Goal: Task Accomplishment & Management: Use online tool/utility

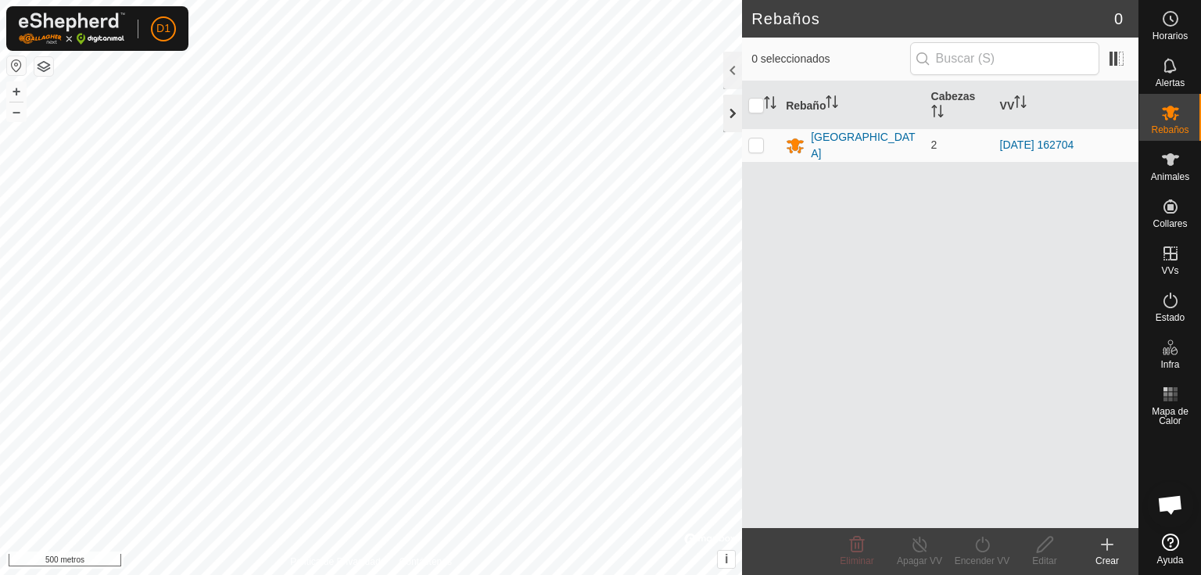
click at [728, 109] on div at bounding box center [732, 114] width 19 height 38
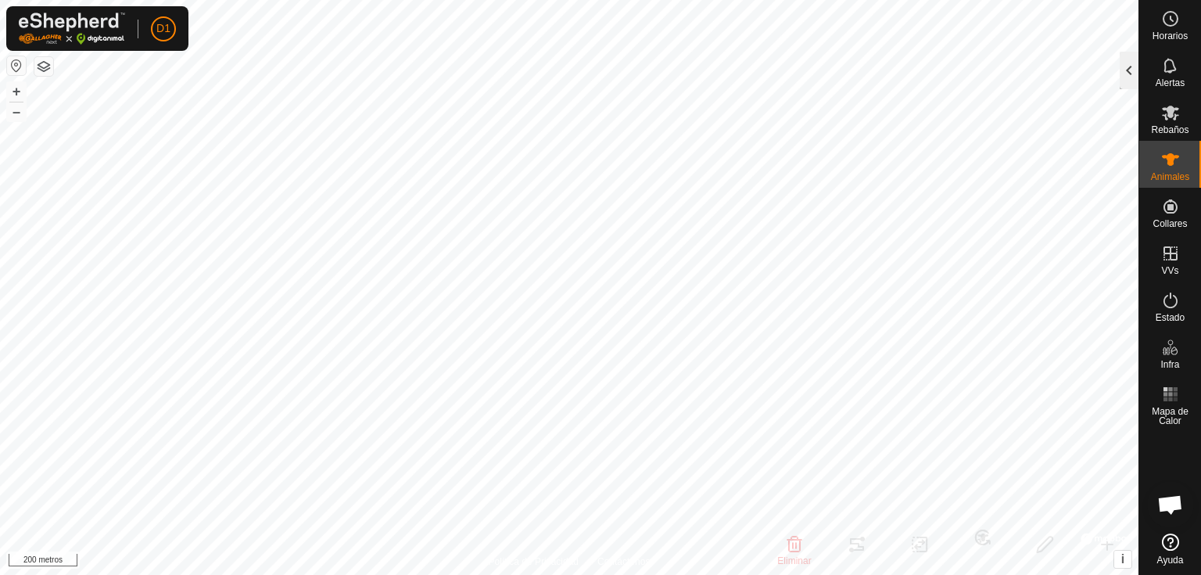
click at [1127, 78] on div at bounding box center [1129, 71] width 19 height 38
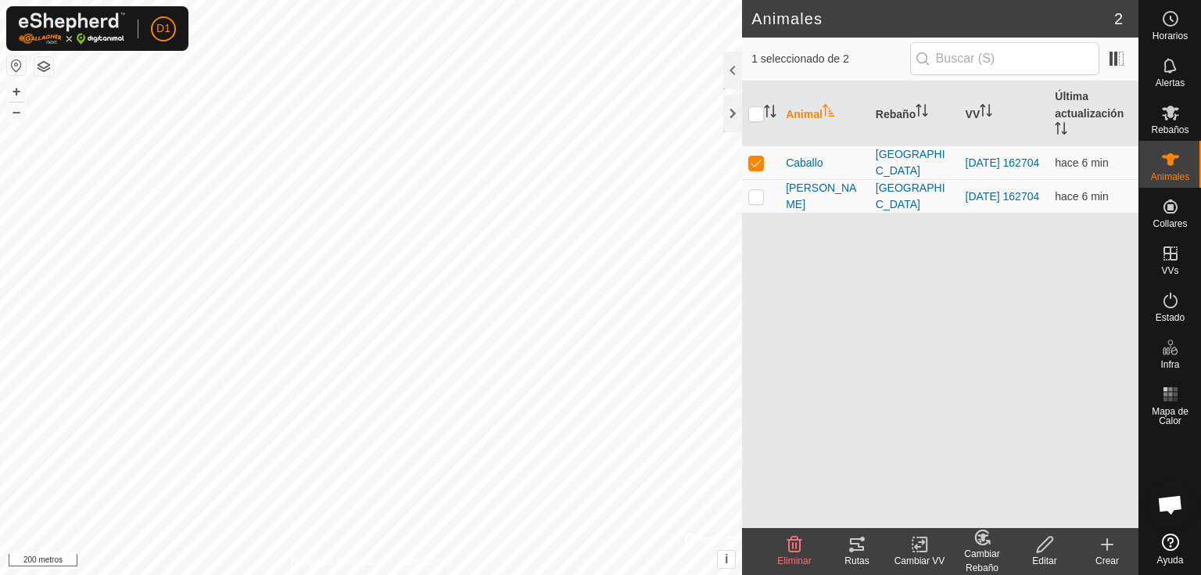
click at [854, 549] on icon at bounding box center [857, 544] width 14 height 13
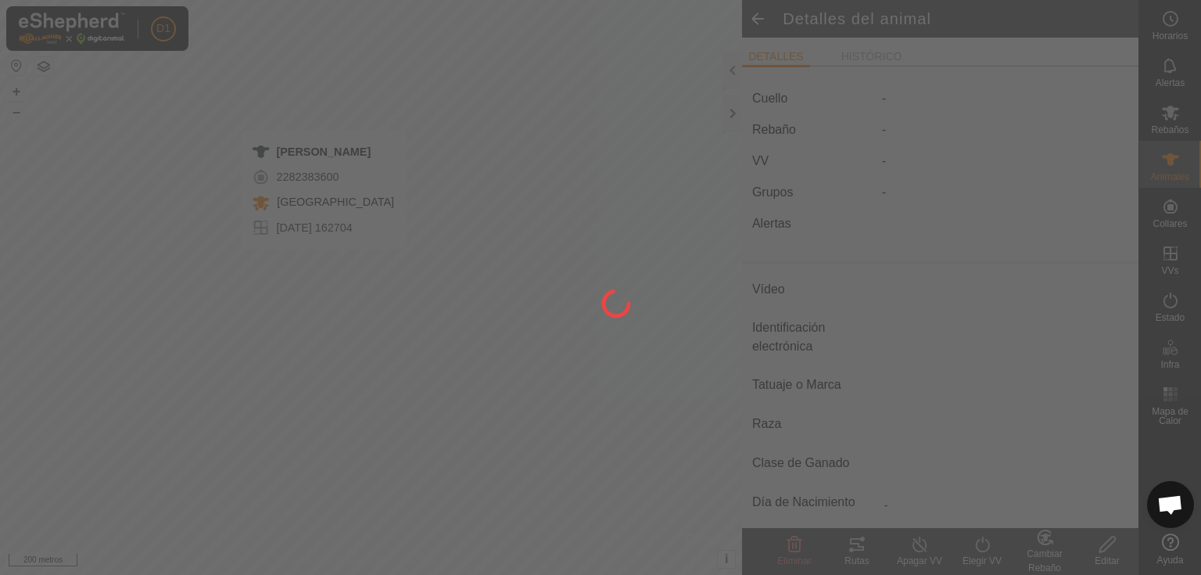
type input "[PERSON_NAME]"
type input "-"
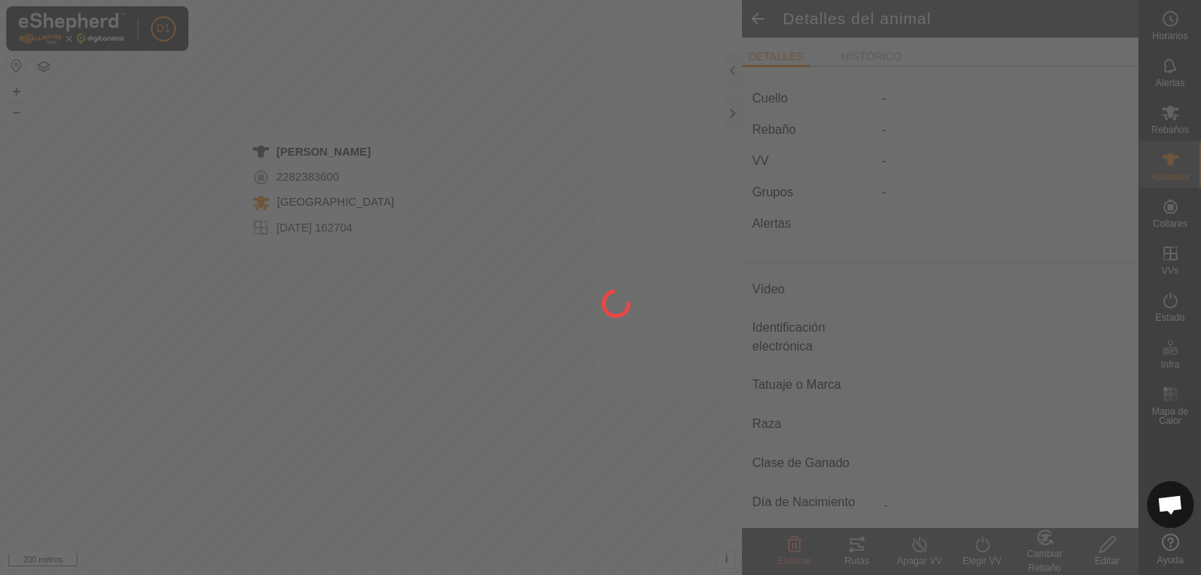
type input "0 kg"
type input "-"
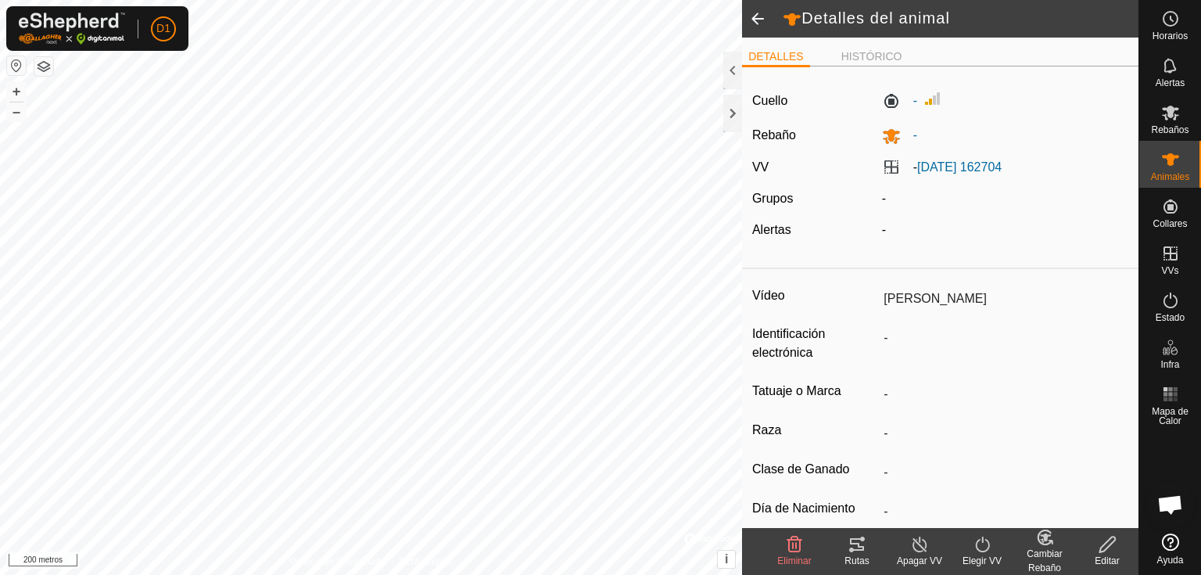
click at [856, 550] on icon at bounding box center [857, 544] width 19 height 19
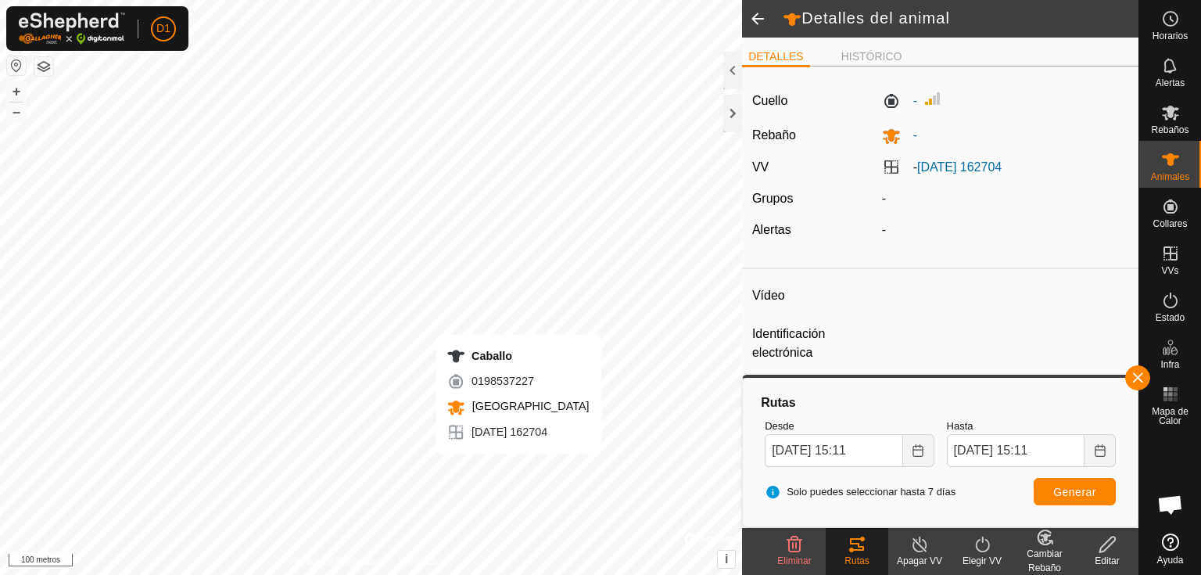
type input "Caballo"
type input "-"
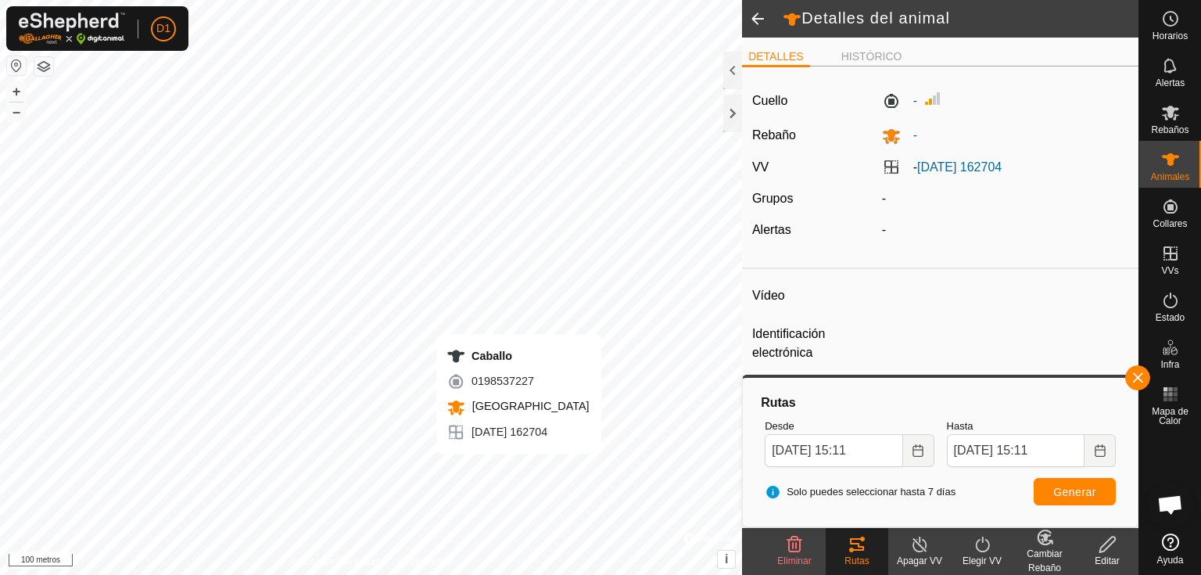
type input "0 kg"
type input "-"
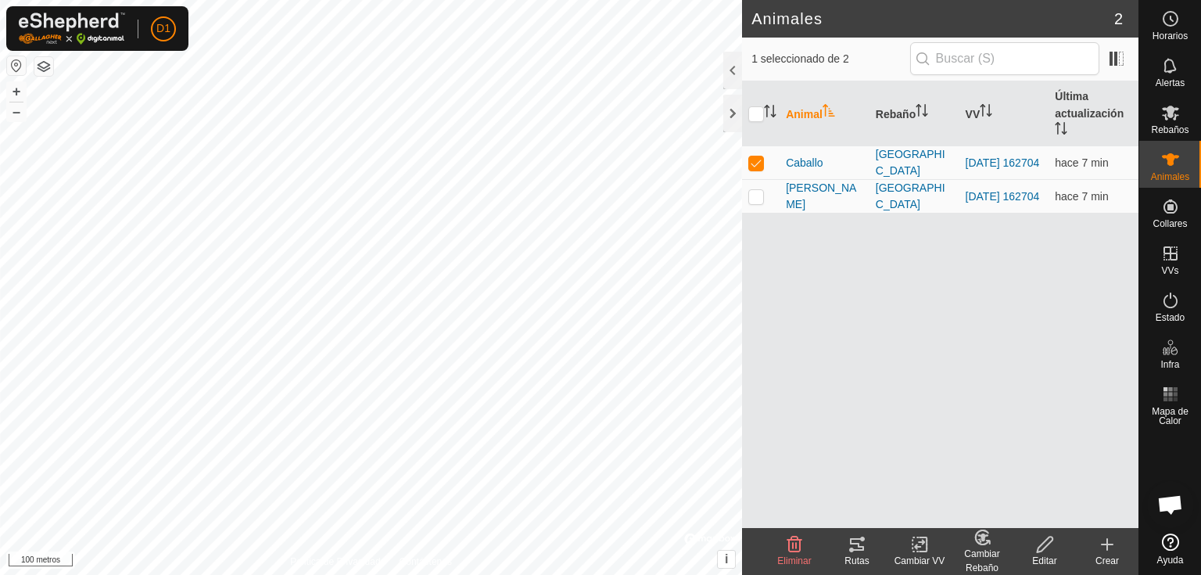
click at [857, 543] on icon at bounding box center [857, 544] width 14 height 13
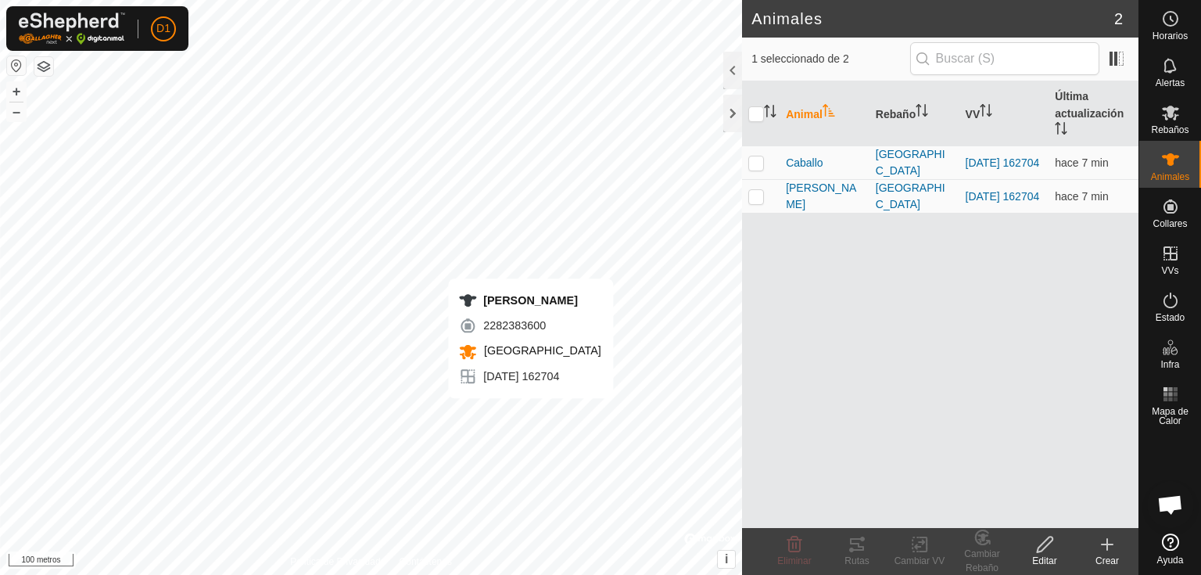
checkbox input "true"
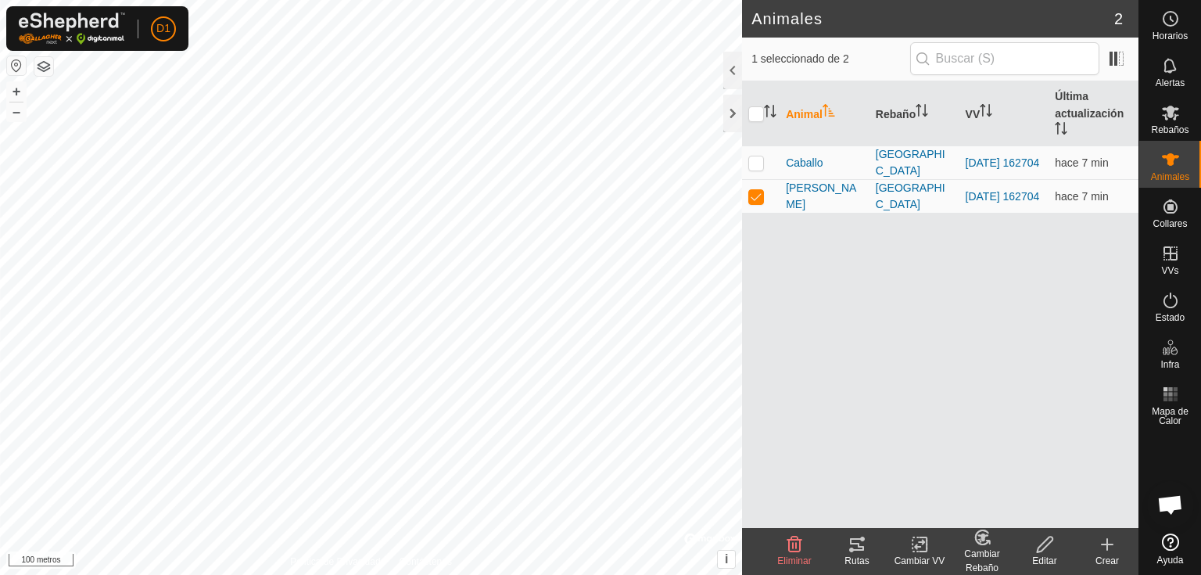
click at [852, 547] on icon at bounding box center [857, 544] width 19 height 19
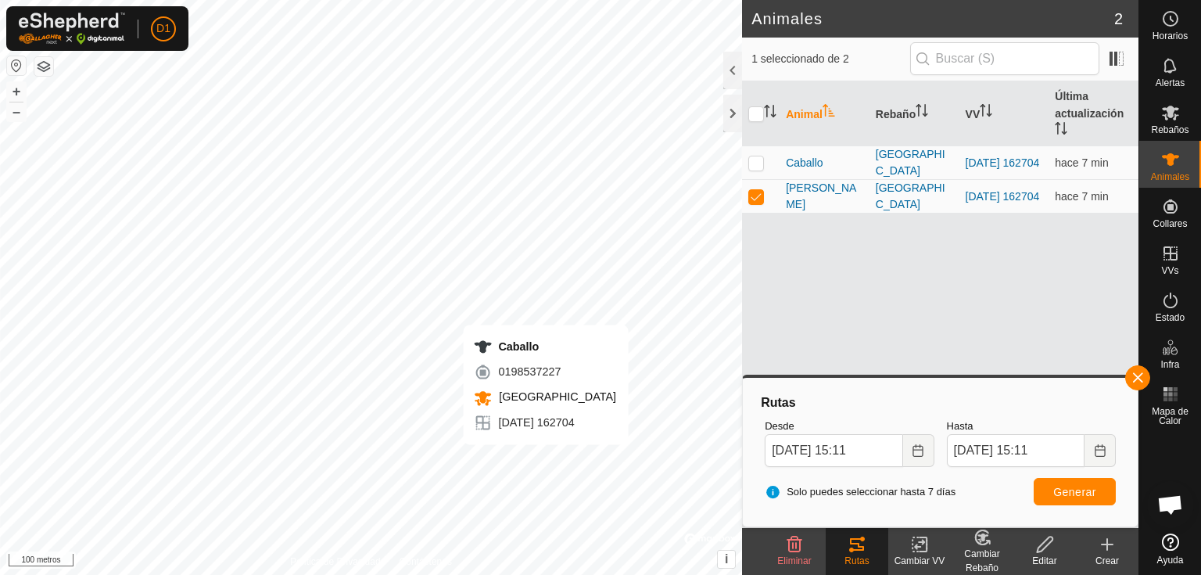
checkbox input "true"
checkbox input "false"
click at [866, 550] on icon at bounding box center [857, 544] width 19 height 19
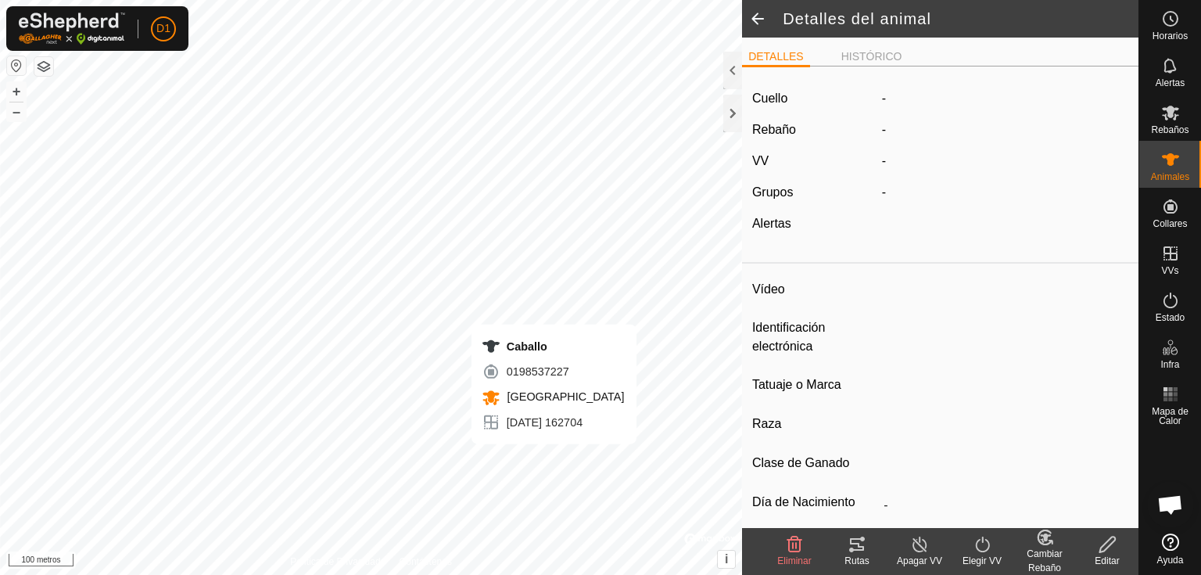
type input "Caballo"
type input "-"
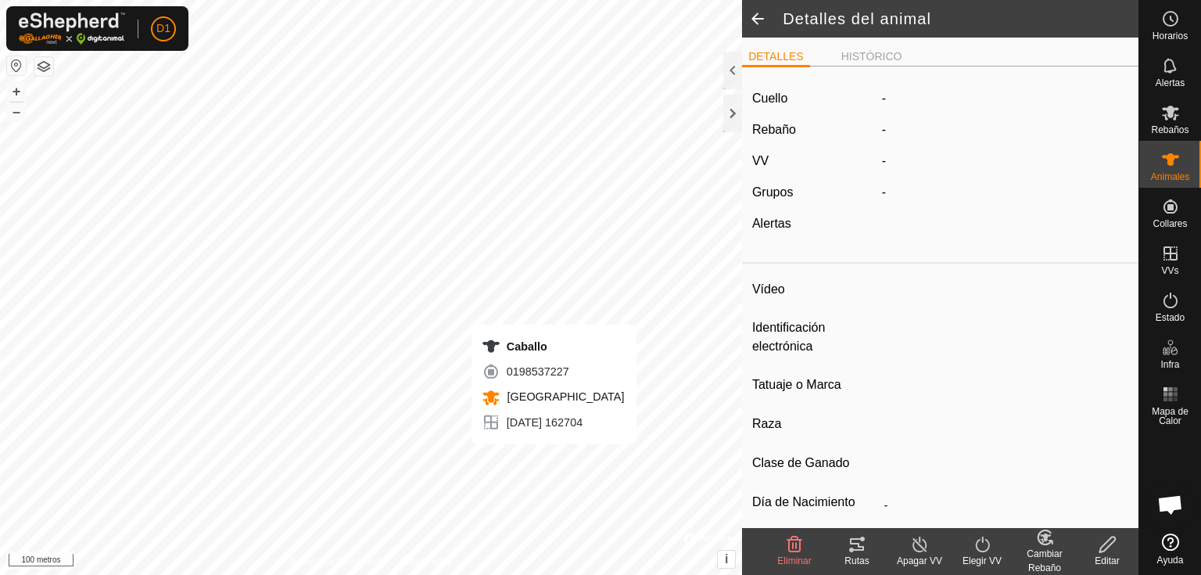
type input "0 kg"
type input "-"
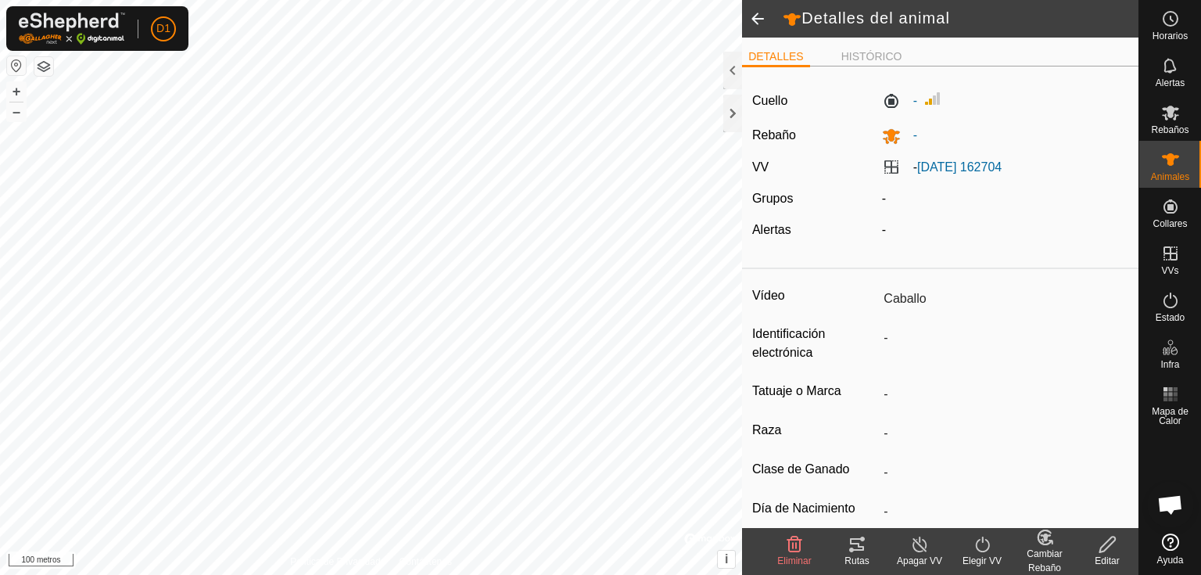
click at [855, 543] on icon at bounding box center [857, 544] width 14 height 13
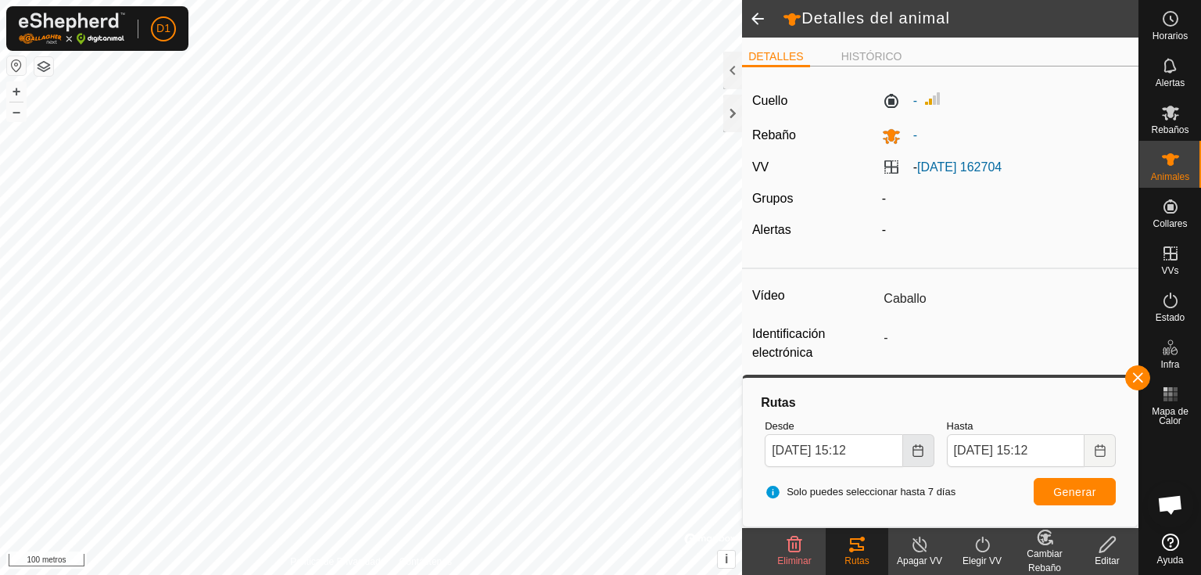
click at [913, 456] on icon "Elija fecha" at bounding box center [917, 450] width 10 height 13
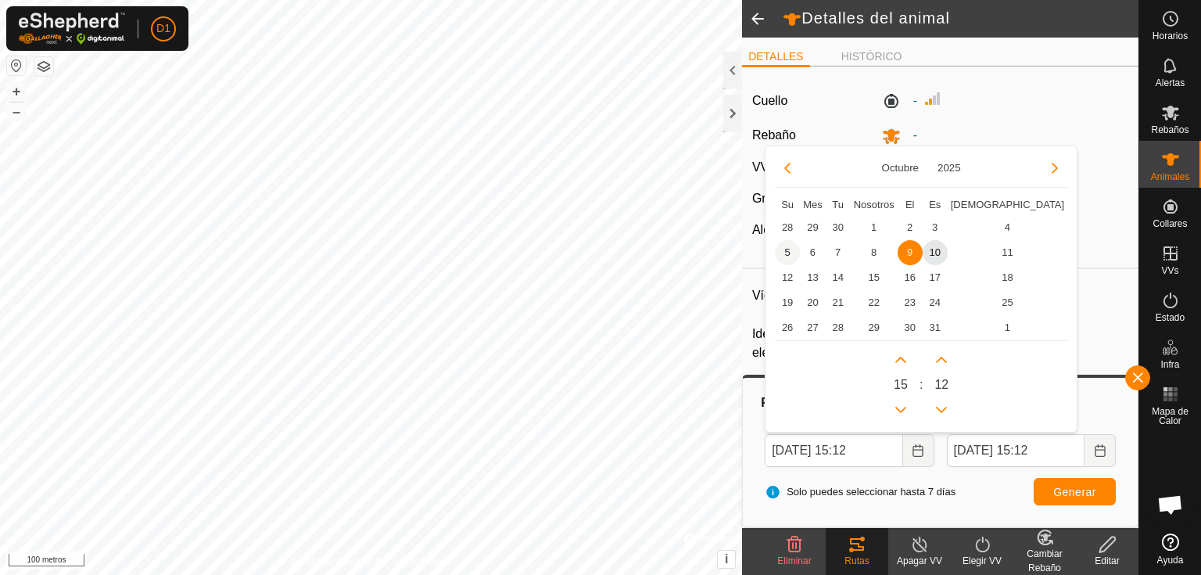
click at [787, 253] on span "5" at bounding box center [787, 252] width 25 height 25
type input "[DATE] 15:12"
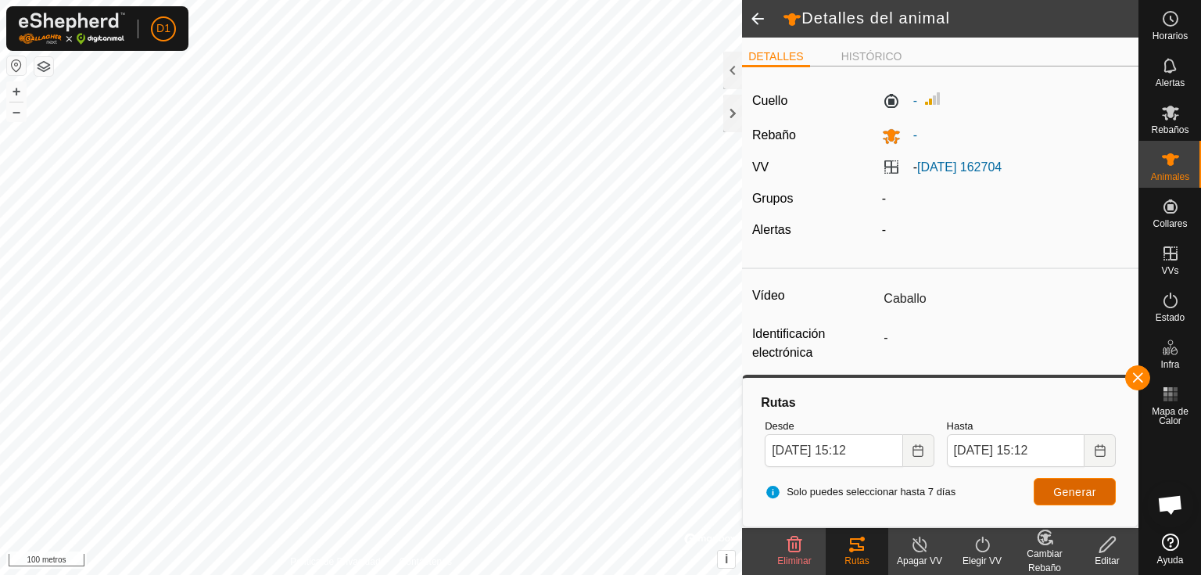
click at [1097, 491] on button "Generar" at bounding box center [1075, 491] width 82 height 27
click at [733, 70] on div at bounding box center [732, 71] width 19 height 38
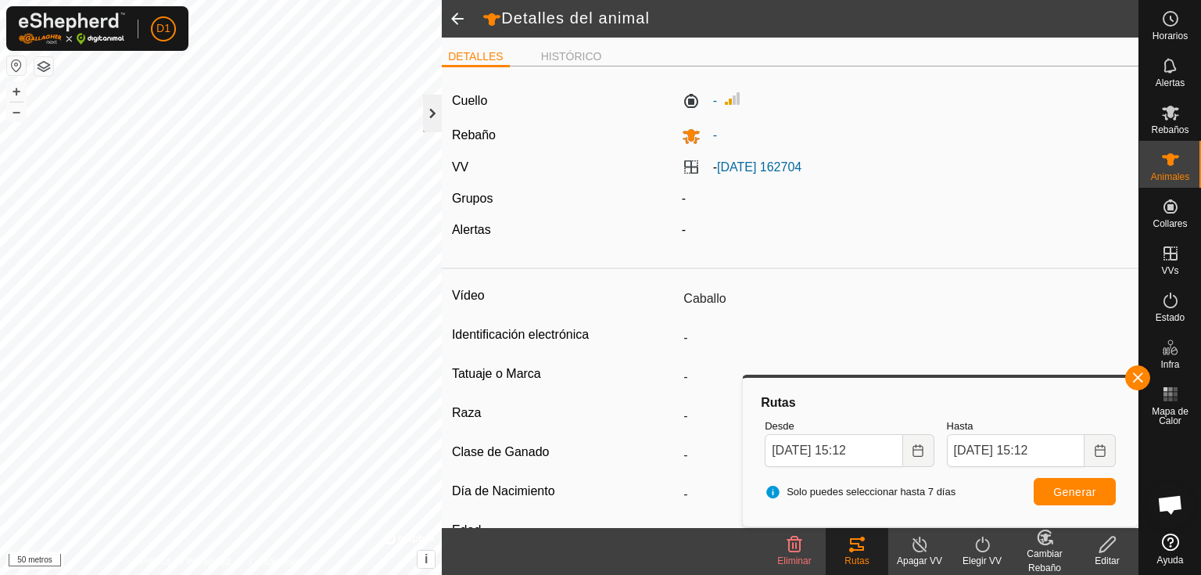
click at [432, 112] on div at bounding box center [432, 114] width 19 height 38
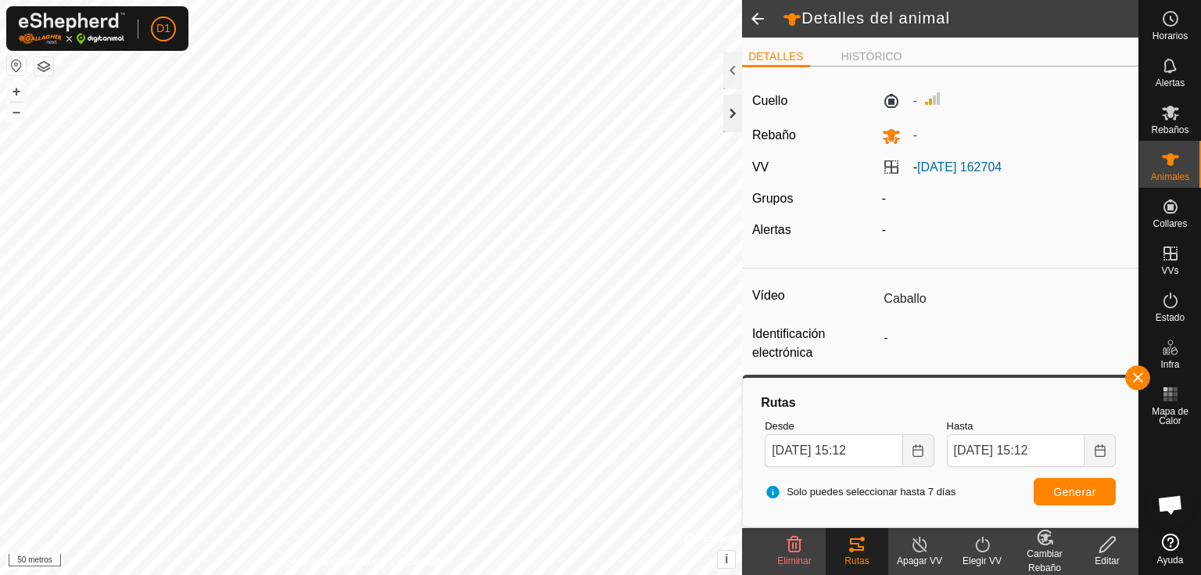
click at [735, 119] on div at bounding box center [732, 114] width 19 height 38
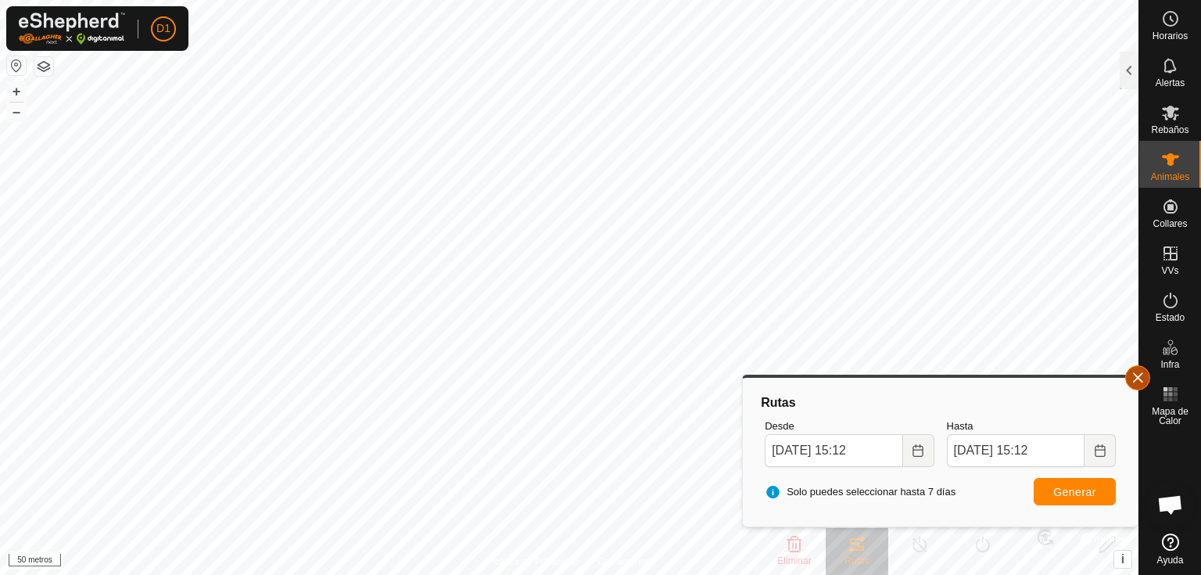
click at [1130, 376] on button "button" at bounding box center [1137, 377] width 25 height 25
